Goal: Task Accomplishment & Management: Manage account settings

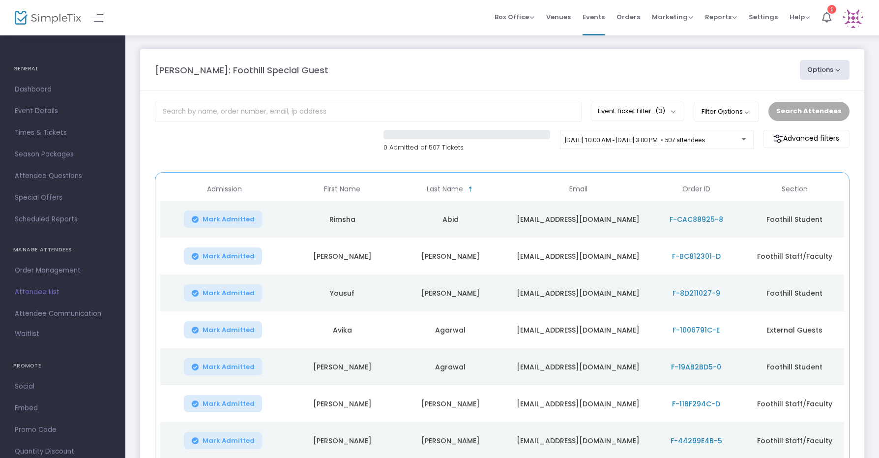
scroll to position [145, 0]
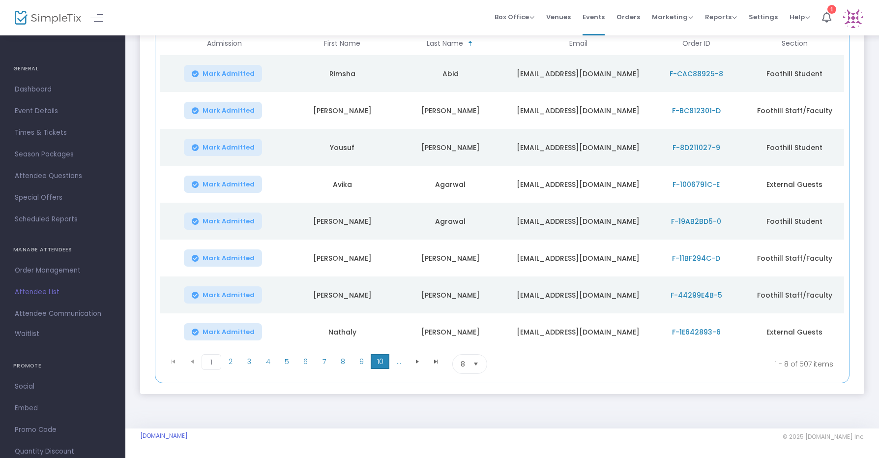
click at [374, 363] on span "10" at bounding box center [380, 361] width 19 height 15
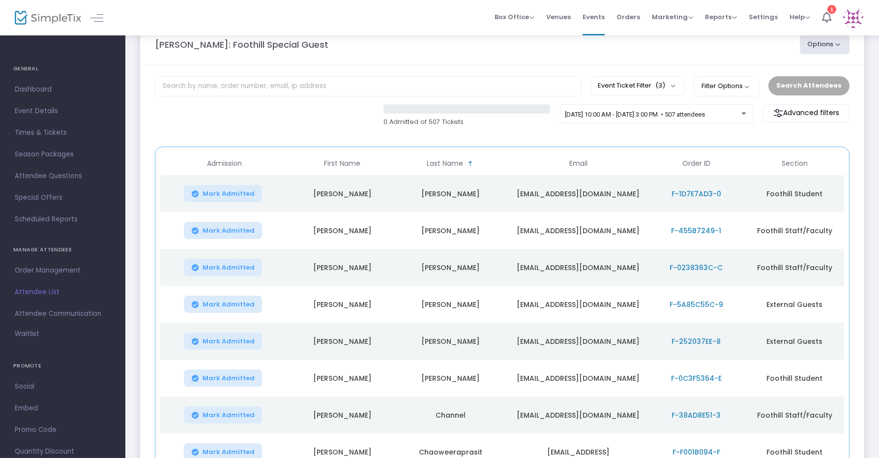
scroll to position [0, 0]
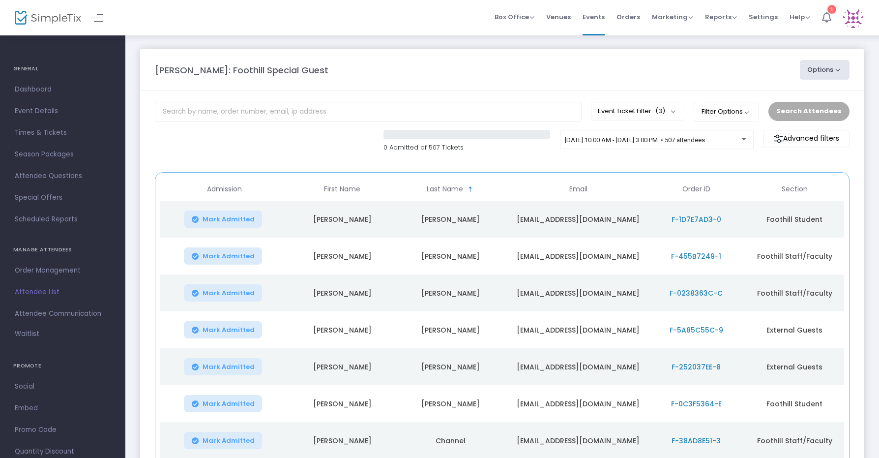
click at [824, 25] on li "1" at bounding box center [826, 17] width 21 height 35
click at [821, 70] on button "Options" at bounding box center [825, 70] width 50 height 20
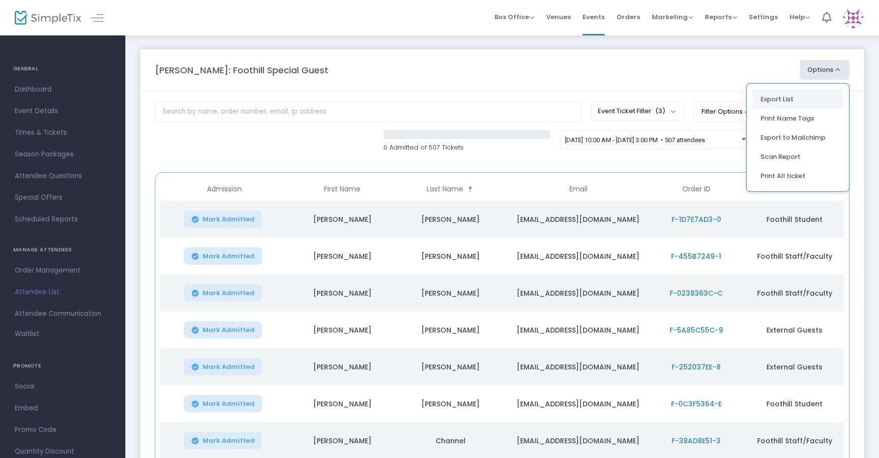
click at [794, 102] on li "Export List" at bounding box center [797, 98] width 90 height 19
radio input "false"
radio input "true"
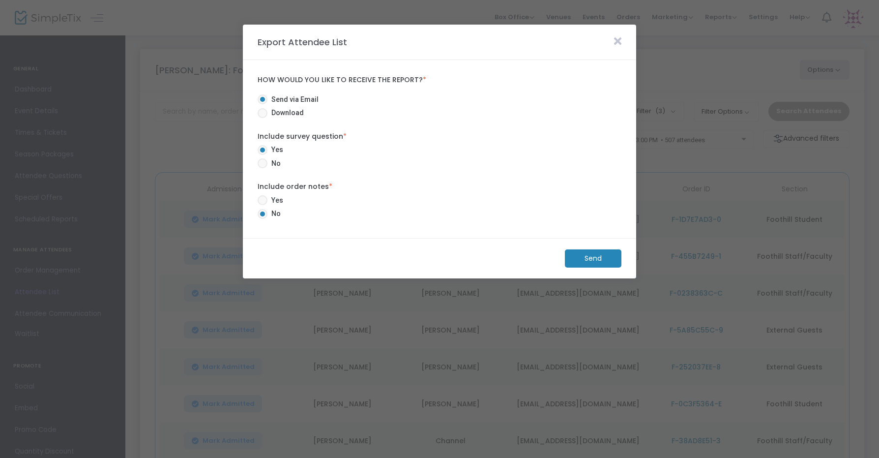
scroll to position [114, 0]
click at [598, 262] on m-button "Send" at bounding box center [593, 258] width 57 height 18
